Goal: Find specific page/section: Find specific page/section

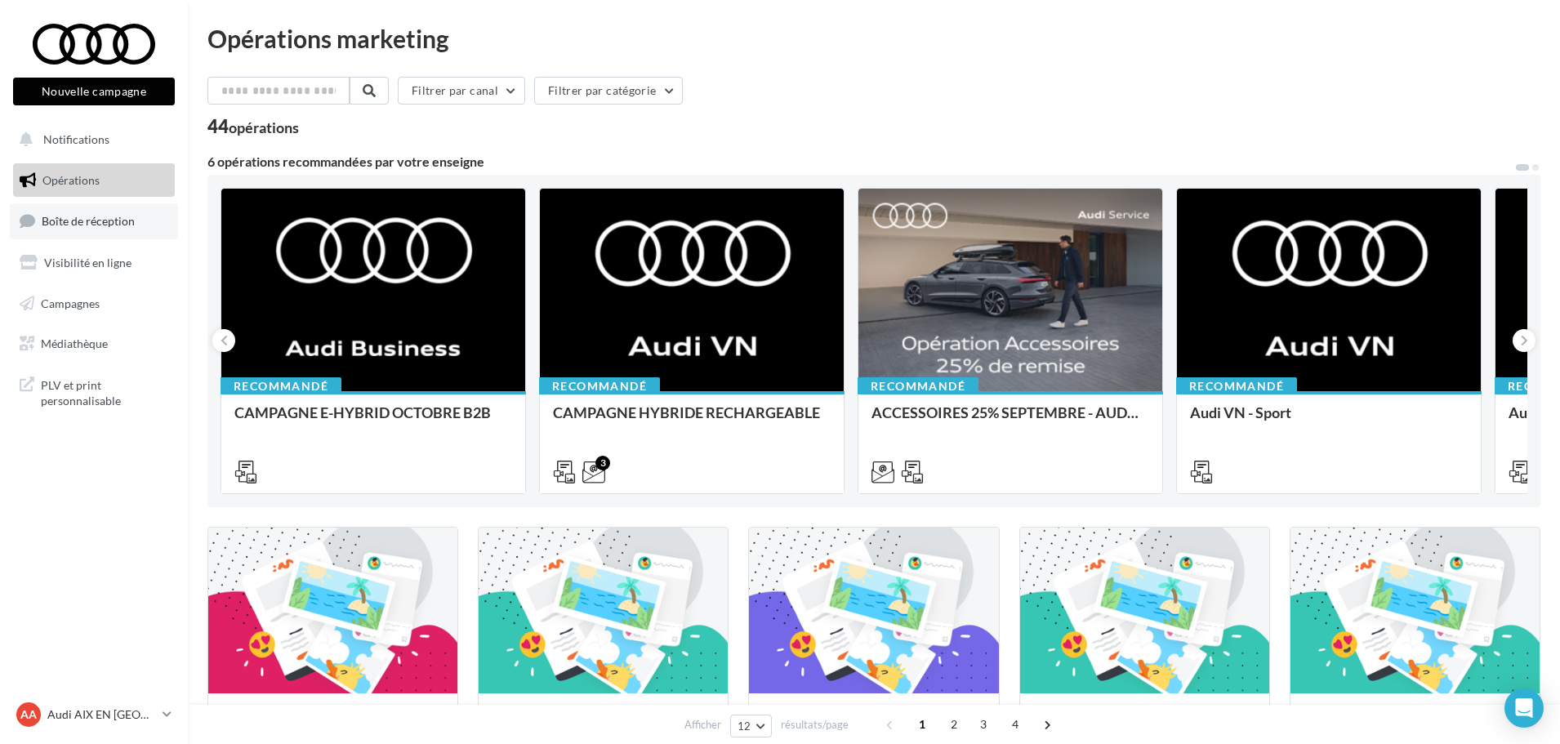
click at [72, 225] on span "Boîte de réception" at bounding box center [88, 221] width 93 height 14
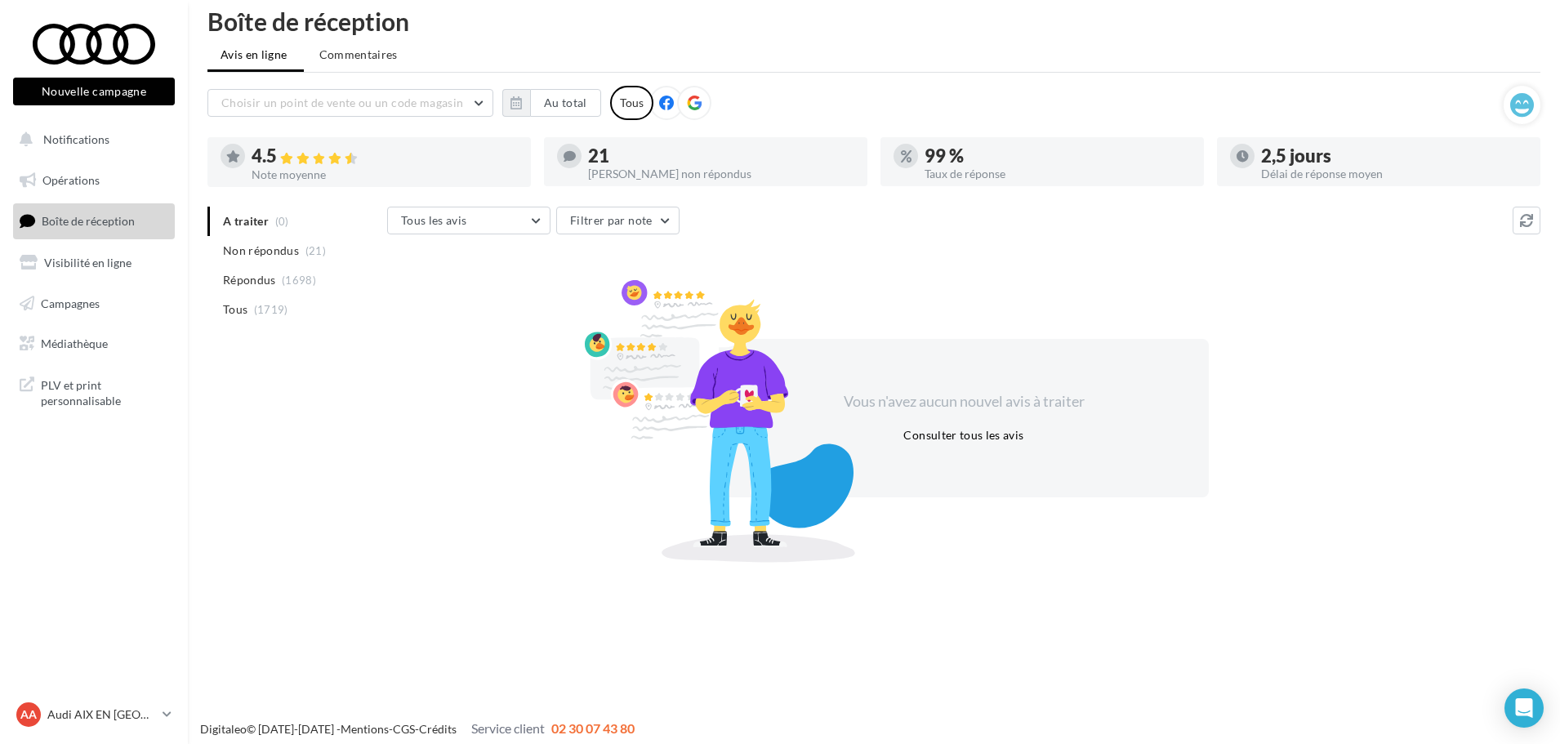
scroll to position [26, 0]
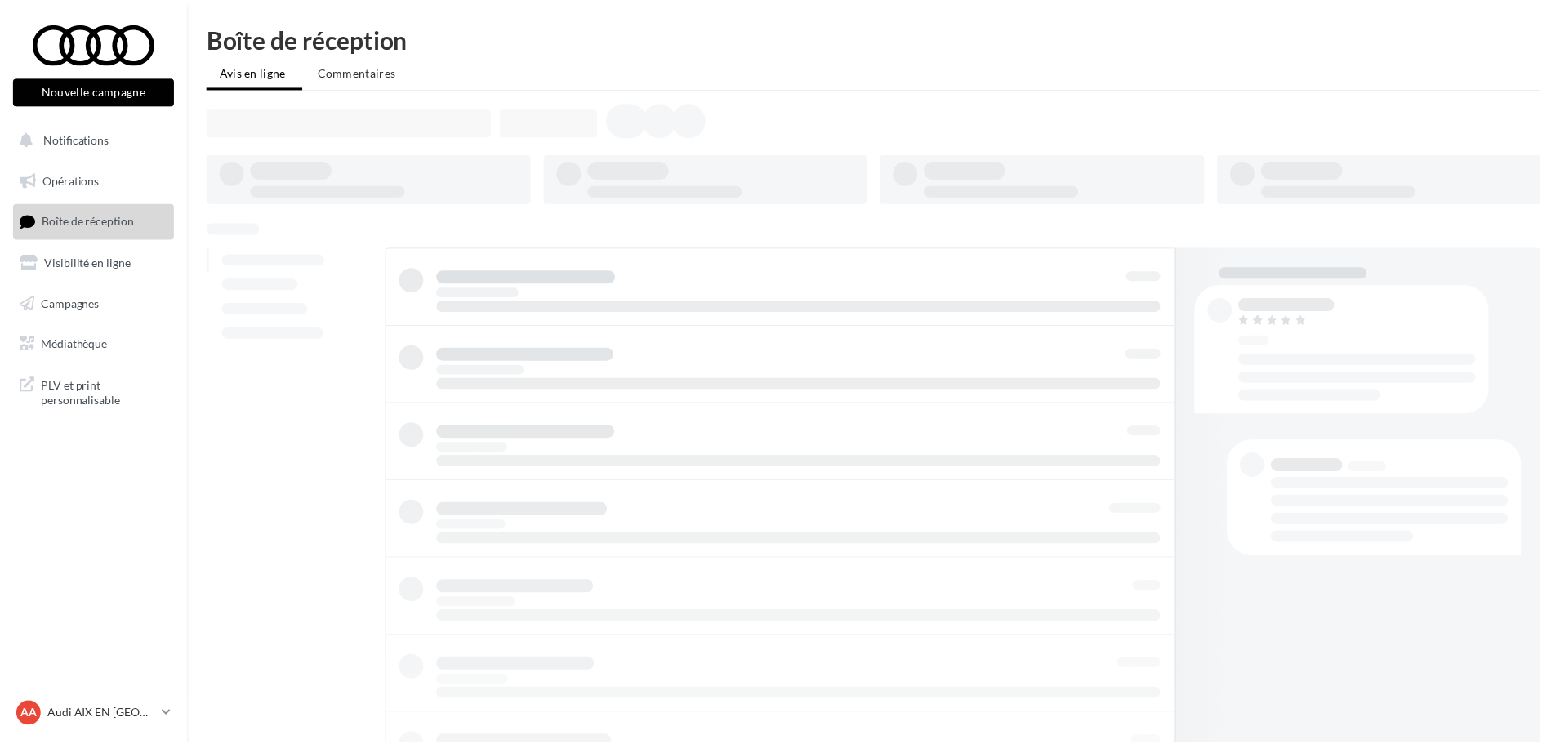
scroll to position [26, 0]
